Goal: Transaction & Acquisition: Subscribe to service/newsletter

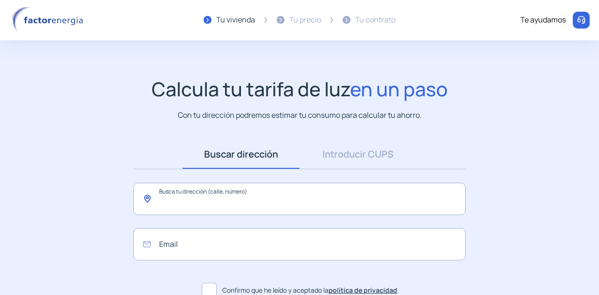
click at [163, 196] on input "text" at bounding box center [299, 199] width 332 height 32
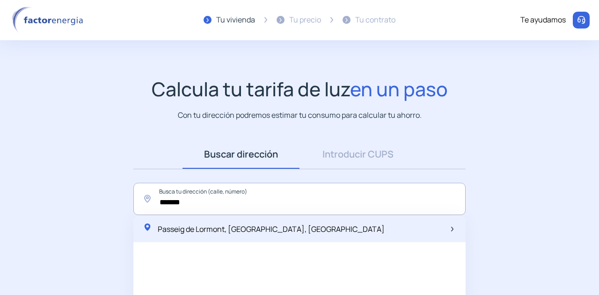
click at [203, 232] on span "Passeig de Lormont, [GEOGRAPHIC_DATA], [GEOGRAPHIC_DATA]" at bounding box center [271, 229] width 227 height 10
type input "**********"
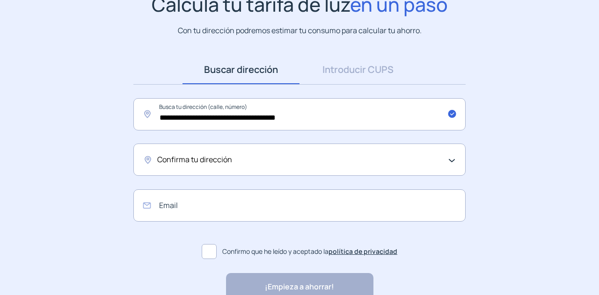
scroll to position [94, 0]
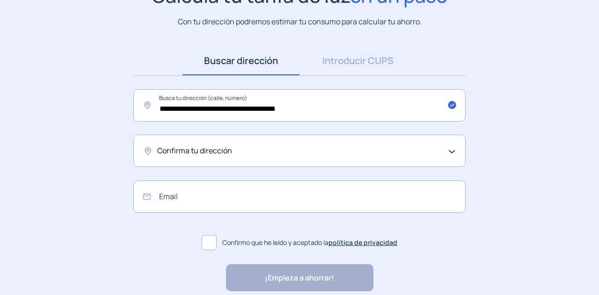
click at [206, 152] on span "Confirma tu dirección" at bounding box center [194, 151] width 75 height 12
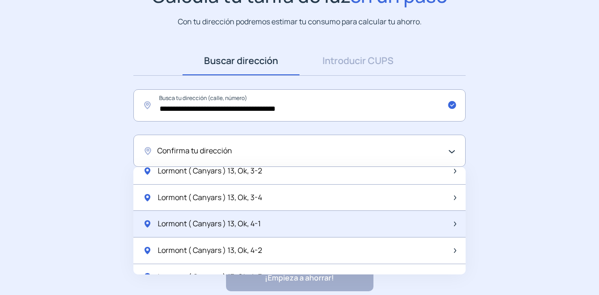
scroll to position [889, 0]
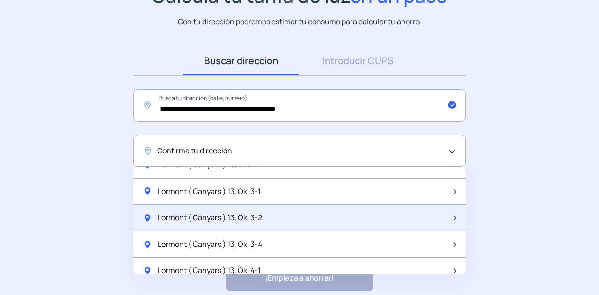
click at [270, 211] on div "Lormont ( Canyars ) 13, Ok, 3-2" at bounding box center [299, 218] width 332 height 27
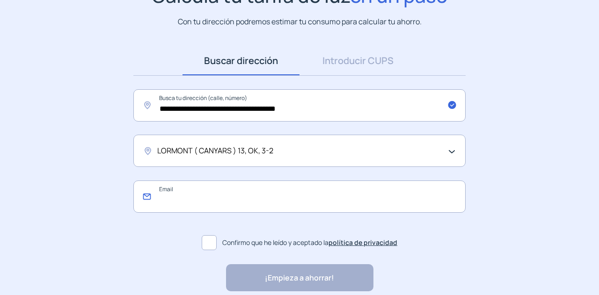
click at [179, 203] on input "email" at bounding box center [299, 197] width 332 height 32
type input "*"
type input "**********"
click at [207, 244] on span at bounding box center [209, 242] width 15 height 15
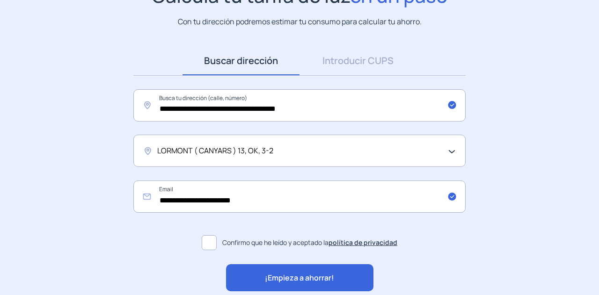
click at [268, 275] on span "¡Empieza a ahorrar!" at bounding box center [299, 278] width 69 height 12
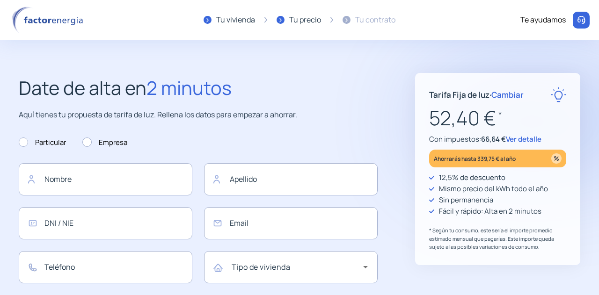
type input "**********"
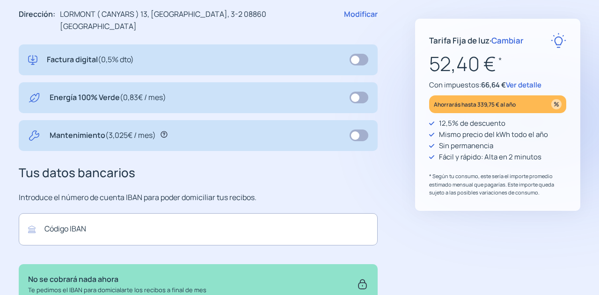
scroll to position [374, 0]
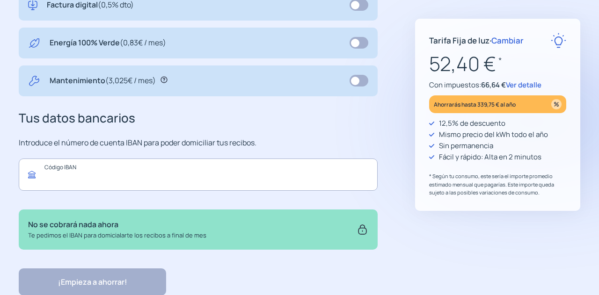
click at [80, 167] on input "text" at bounding box center [198, 175] width 359 height 32
paste input "**********"
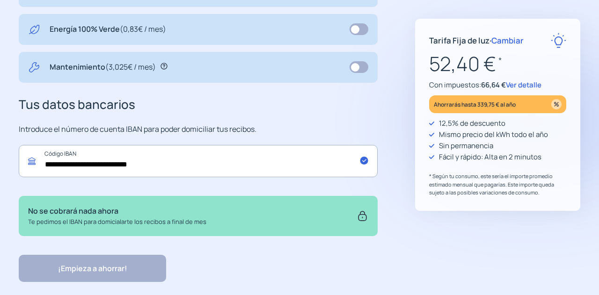
scroll to position [395, 0]
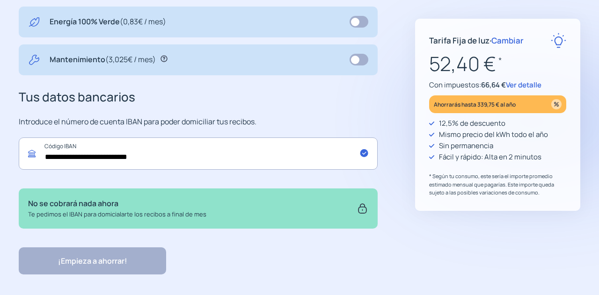
type input "**********"
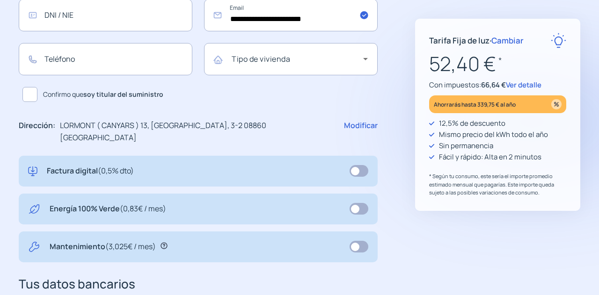
scroll to position [21, 0]
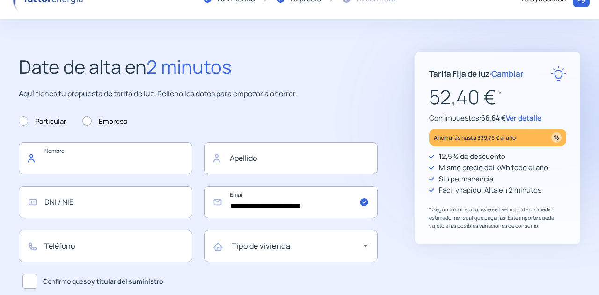
click at [105, 156] on input "text" at bounding box center [106, 158] width 174 height 32
type input "********"
type input "******"
type input "*********"
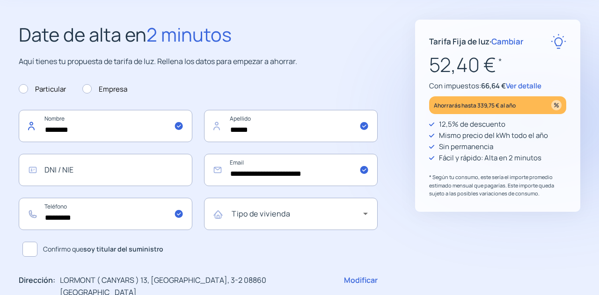
scroll to position [68, 0]
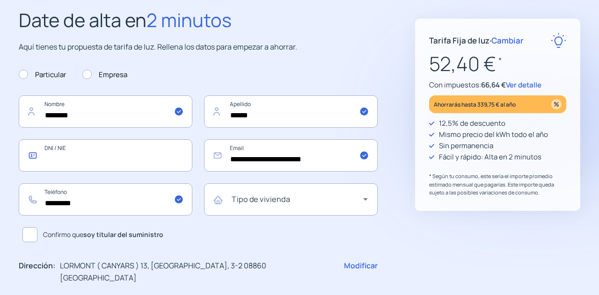
click at [102, 157] on input "text" at bounding box center [106, 155] width 174 height 32
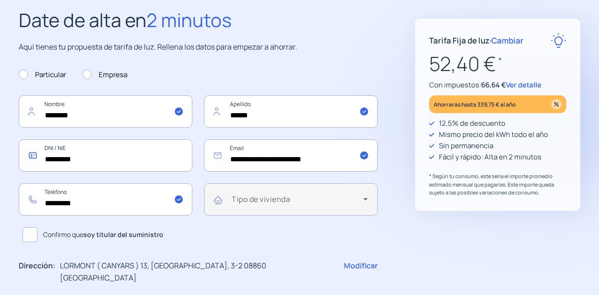
type input "*********"
click at [287, 194] on mat-label "Tipo de vivienda" at bounding box center [261, 199] width 58 height 10
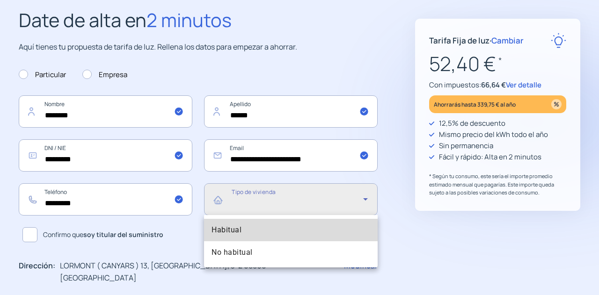
click at [254, 230] on mat-option "Habitual" at bounding box center [291, 230] width 174 height 22
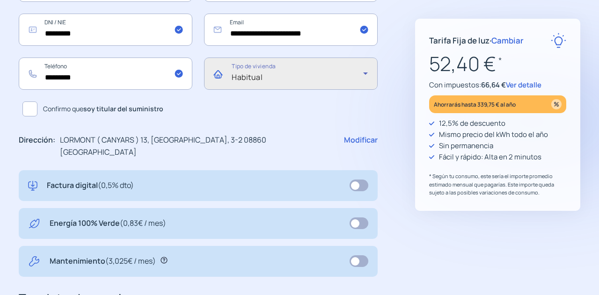
scroll to position [208, 0]
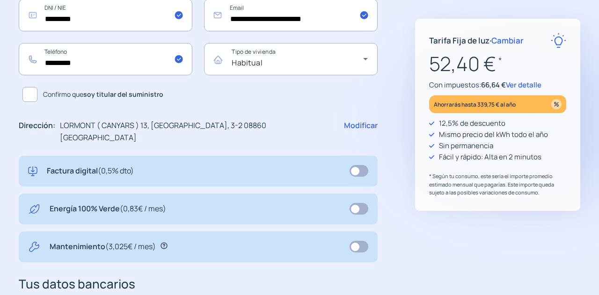
click at [32, 93] on span at bounding box center [29, 94] width 15 height 15
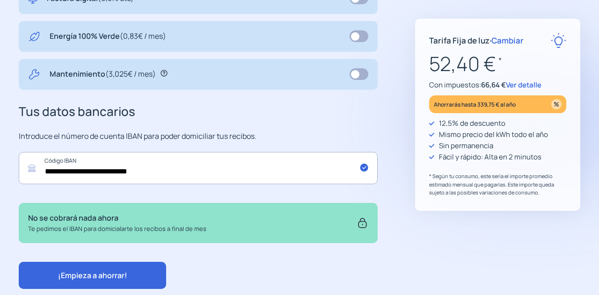
scroll to position [395, 0]
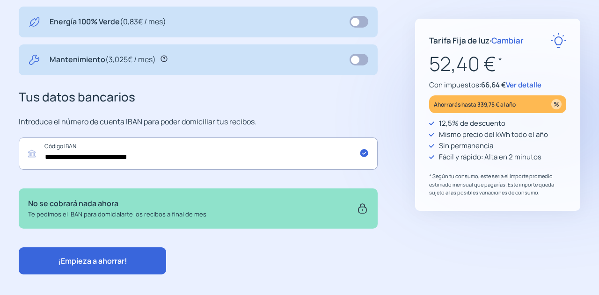
click at [109, 256] on span "¡Empieza a ahorrar!" at bounding box center [92, 261] width 69 height 10
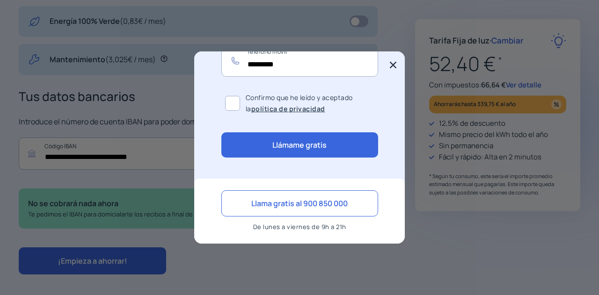
scroll to position [0, 0]
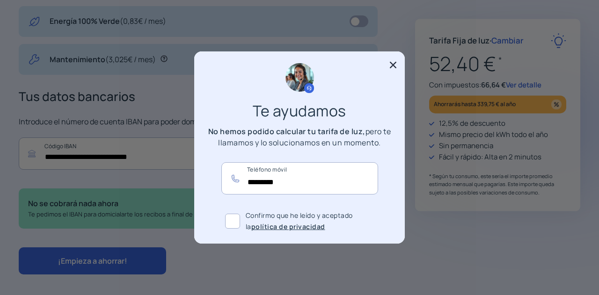
click at [392, 63] on icon at bounding box center [392, 64] width 9 height 9
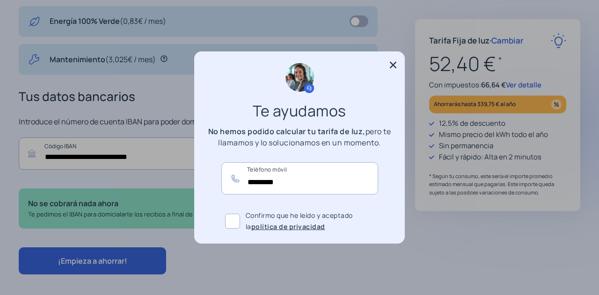
click at [391, 63] on icon at bounding box center [393, 65] width 7 height 7
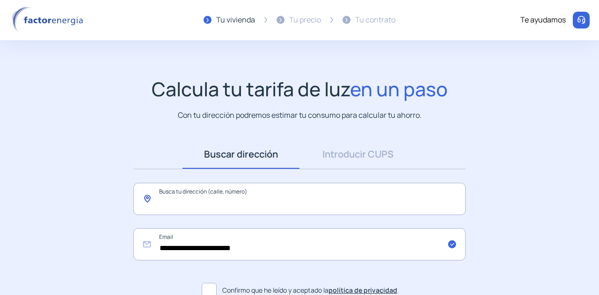
click at [251, 199] on input "text" at bounding box center [299, 199] width 332 height 32
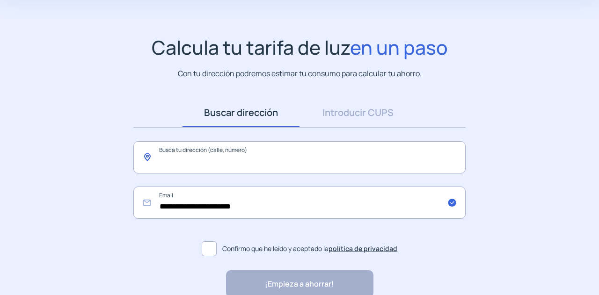
scroll to position [91, 0]
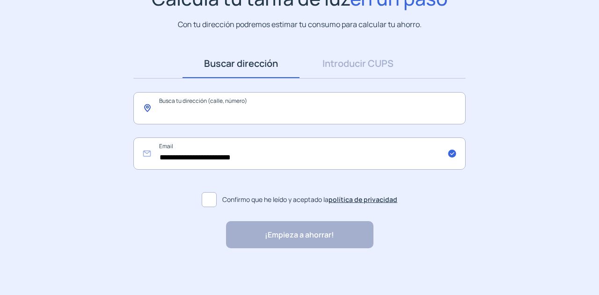
click at [197, 112] on input "text" at bounding box center [299, 108] width 332 height 32
click at [211, 110] on input "text" at bounding box center [299, 108] width 332 height 32
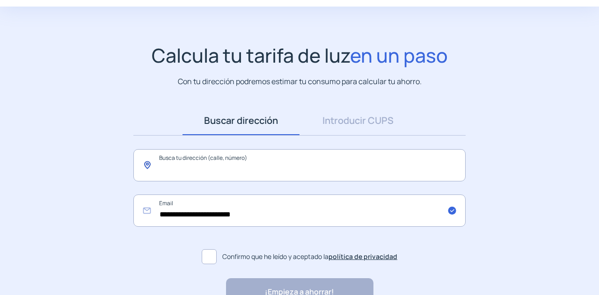
scroll to position [0, 0]
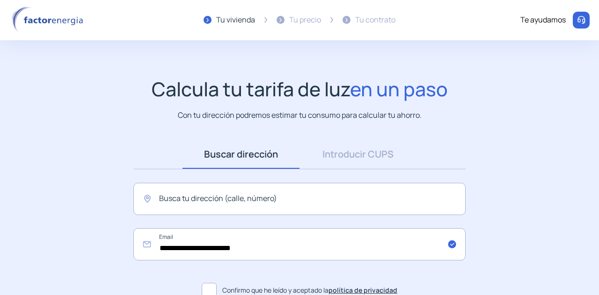
click at [39, 22] on img at bounding box center [49, 20] width 80 height 27
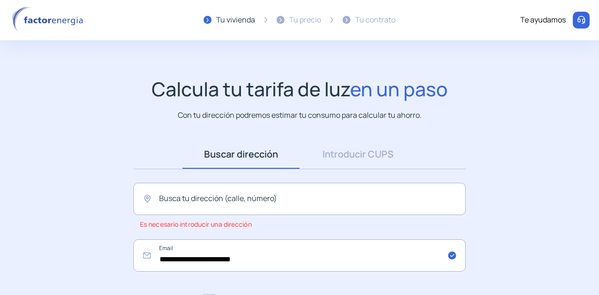
click at [36, 26] on img at bounding box center [49, 20] width 80 height 27
click at [219, 205] on input "text" at bounding box center [299, 199] width 332 height 32
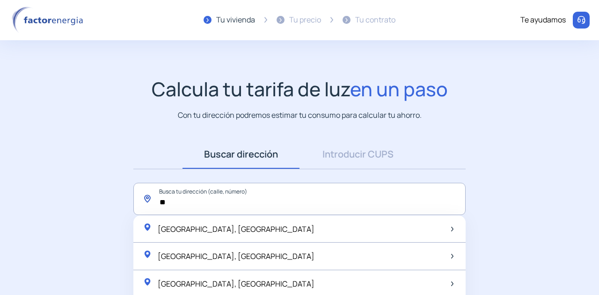
type input "*"
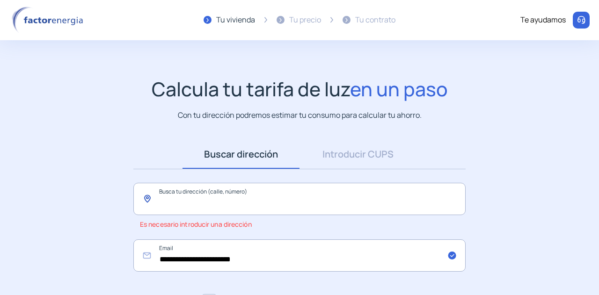
click at [219, 205] on input "text" at bounding box center [299, 199] width 332 height 32
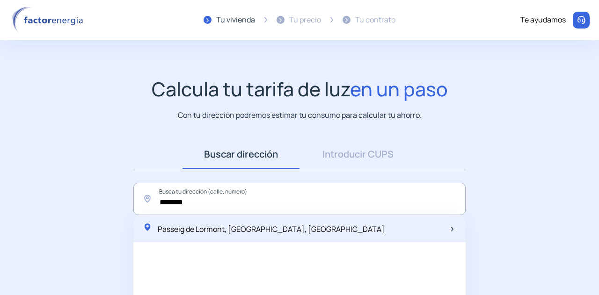
click at [222, 232] on span "Passeig de Lormont, [GEOGRAPHIC_DATA], [GEOGRAPHIC_DATA]" at bounding box center [271, 229] width 227 height 10
type input "**********"
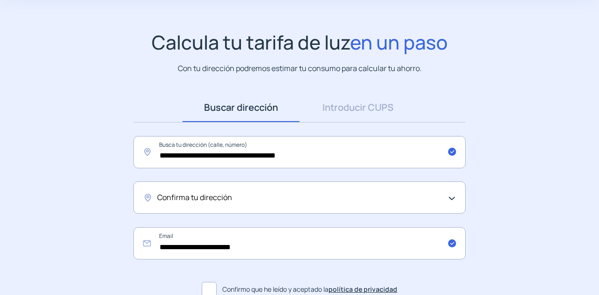
scroll to position [94, 0]
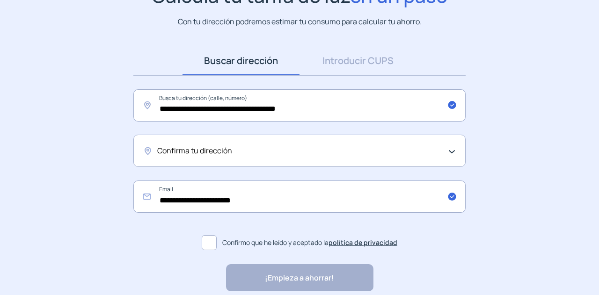
click at [218, 145] on div "Confirma tu dirección" at bounding box center [299, 151] width 332 height 32
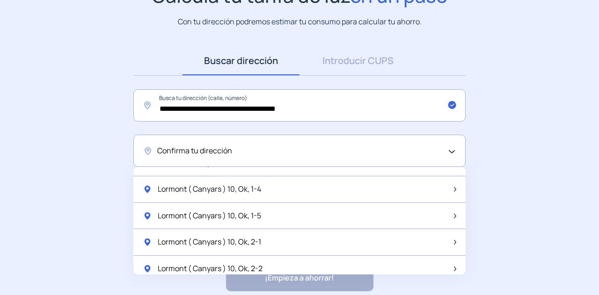
scroll to position [187, 0]
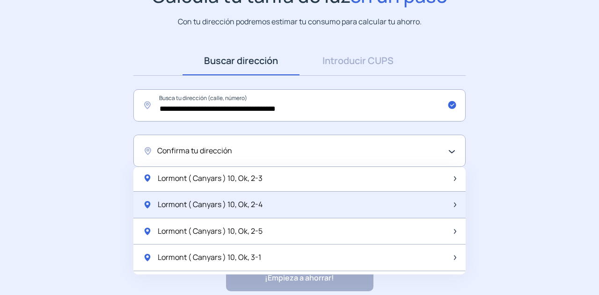
click at [256, 203] on span "Lormont ( Canyars ) 10, Ok, 2-4" at bounding box center [210, 205] width 105 height 12
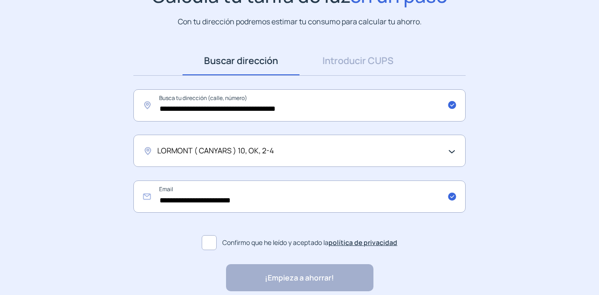
click at [211, 246] on span at bounding box center [209, 242] width 15 height 15
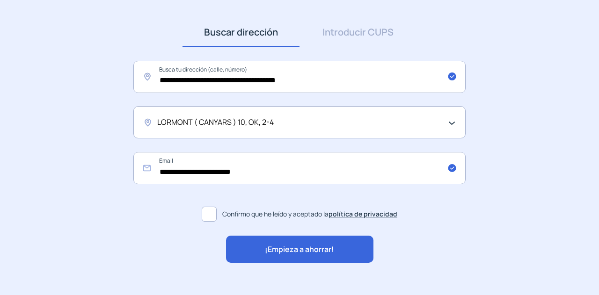
scroll to position [137, 0]
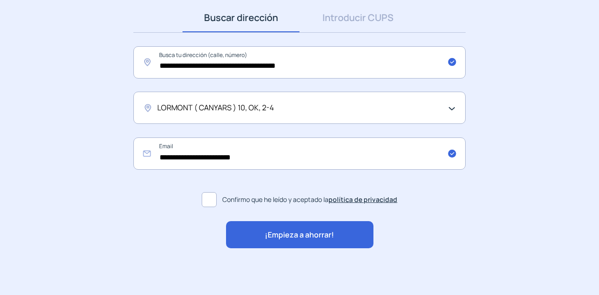
click at [297, 234] on span "¡Empieza a ahorrar!" at bounding box center [299, 235] width 69 height 12
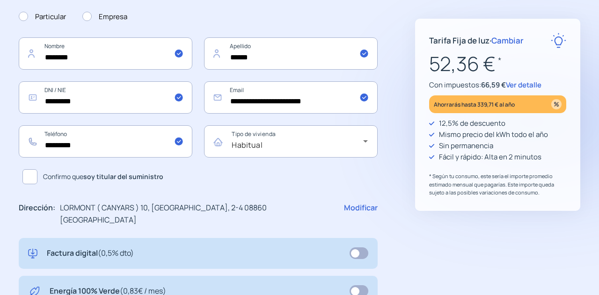
scroll to position [68, 0]
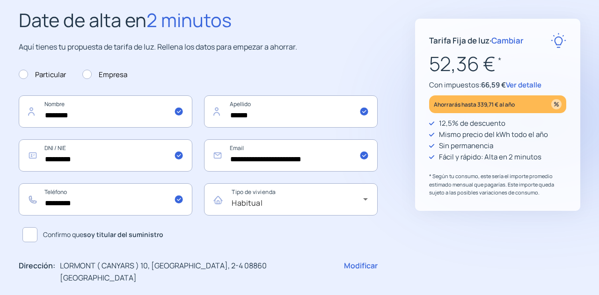
click at [33, 235] on span at bounding box center [29, 234] width 15 height 15
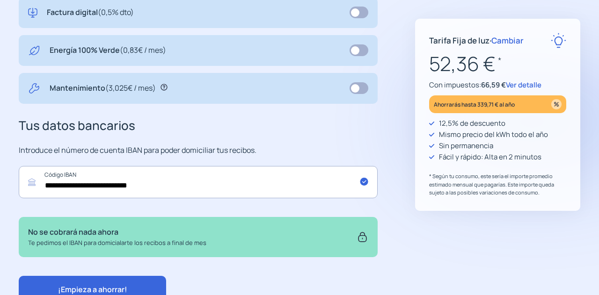
scroll to position [395, 0]
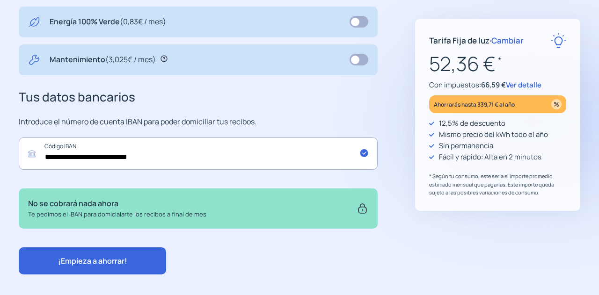
click at [97, 256] on span "¡Empieza a ahorrar!" at bounding box center [92, 261] width 69 height 10
